Goal: Transaction & Acquisition: Download file/media

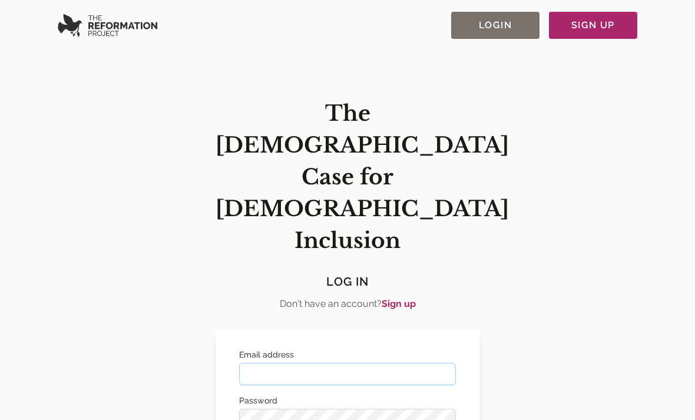
click at [402, 363] on input "Email address" at bounding box center [347, 374] width 217 height 22
paste input "**********"
type input "**********"
click at [349, 395] on label "Password" at bounding box center [347, 401] width 217 height 12
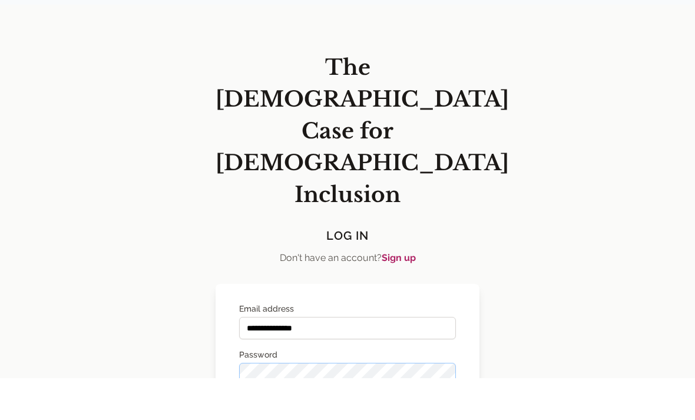
scroll to position [5, 0]
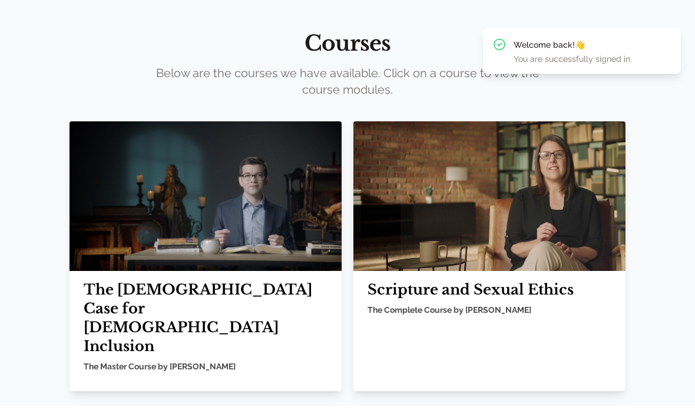
scroll to position [48, 0]
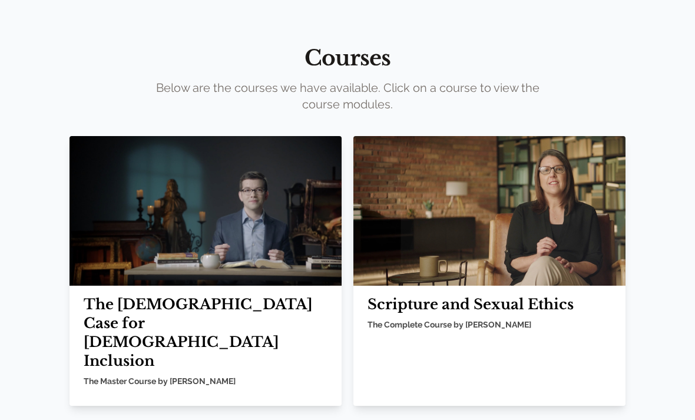
click at [121, 319] on h2 "The [DEMOGRAPHIC_DATA] Case for [DEMOGRAPHIC_DATA] Inclusion" at bounding box center [206, 332] width 244 height 75
click at [117, 350] on div "The [DEMOGRAPHIC_DATA] Case for [DEMOGRAPHIC_DATA] Inclusion The Master Course …" at bounding box center [205, 346] width 272 height 120
click at [158, 214] on img at bounding box center [205, 211] width 272 height 150
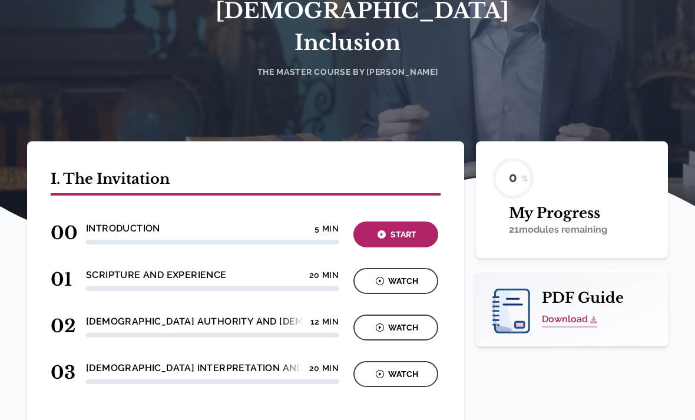
scroll to position [204, 0]
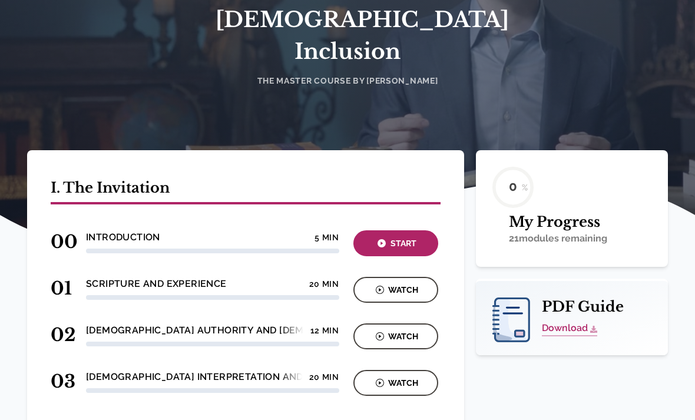
click at [585, 321] on link "Download" at bounding box center [569, 328] width 55 height 15
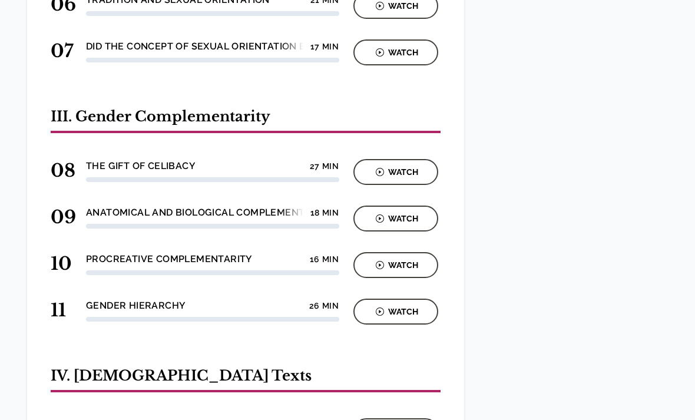
scroll to position [795, 0]
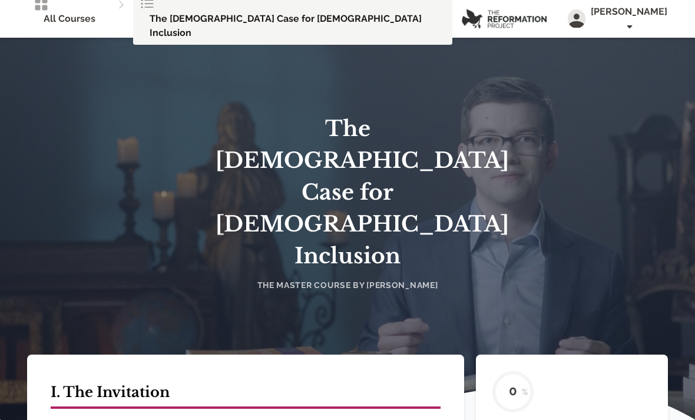
click at [253, 128] on h1 "The [DEMOGRAPHIC_DATA] Case for [DEMOGRAPHIC_DATA] Inclusion" at bounding box center [348, 192] width 264 height 159
